Goal: Information Seeking & Learning: Learn about a topic

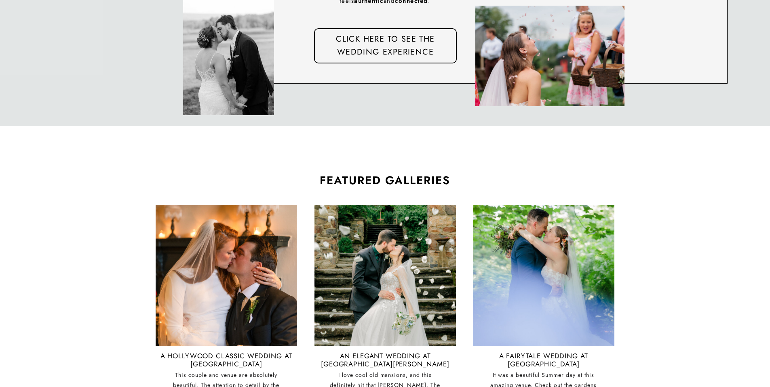
scroll to position [1778, 0]
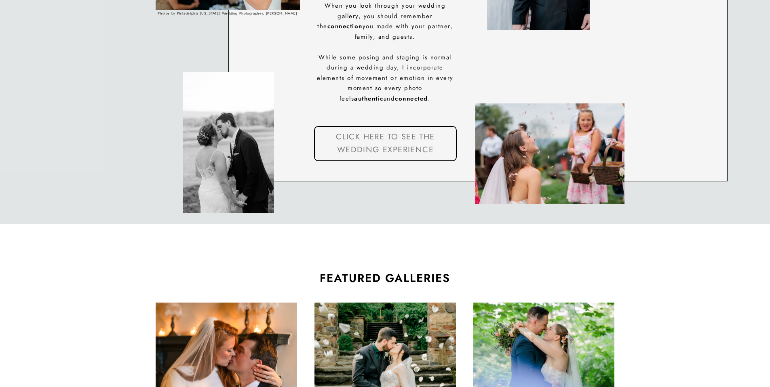
click at [347, 145] on nav "click here to see the wedding experience" at bounding box center [385, 144] width 133 height 27
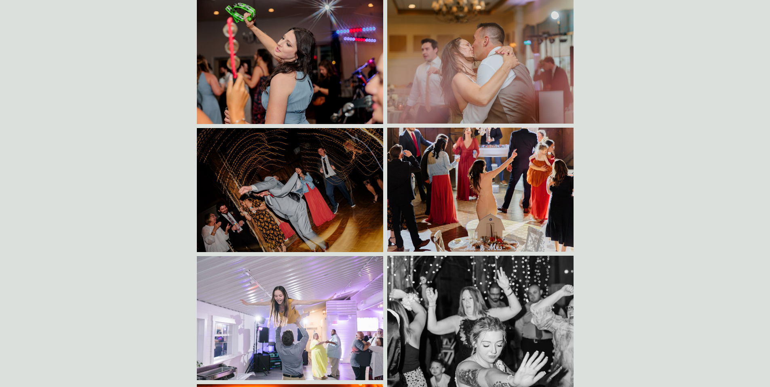
scroll to position [3193, 0]
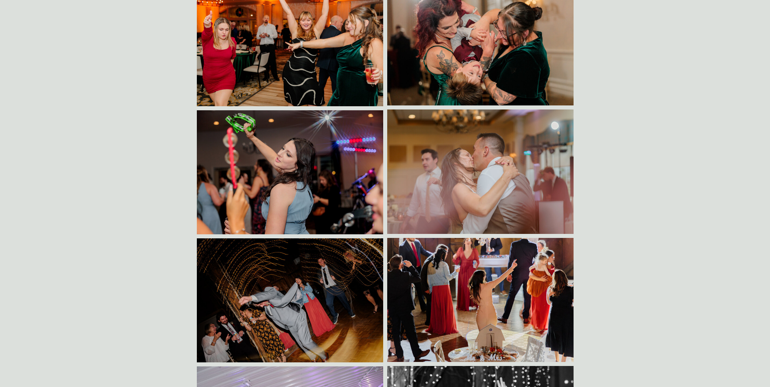
scroll to position [3193, 0]
